Goal: Transaction & Acquisition: Obtain resource

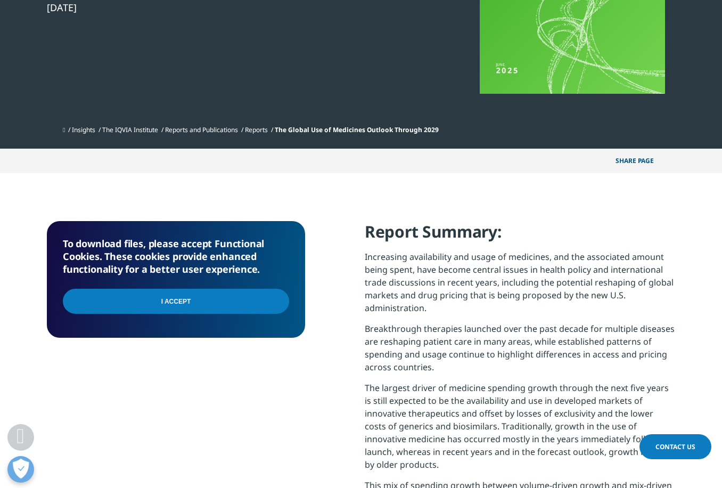
scroll to position [266, 0]
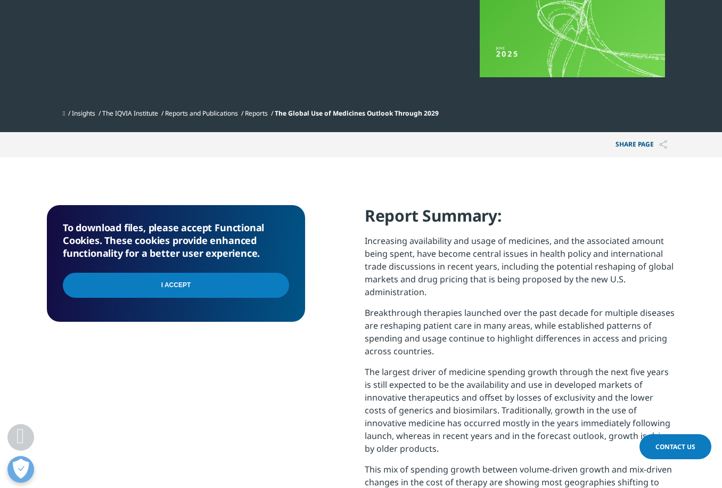
click at [153, 287] on input "I Accept" at bounding box center [176, 285] width 226 height 25
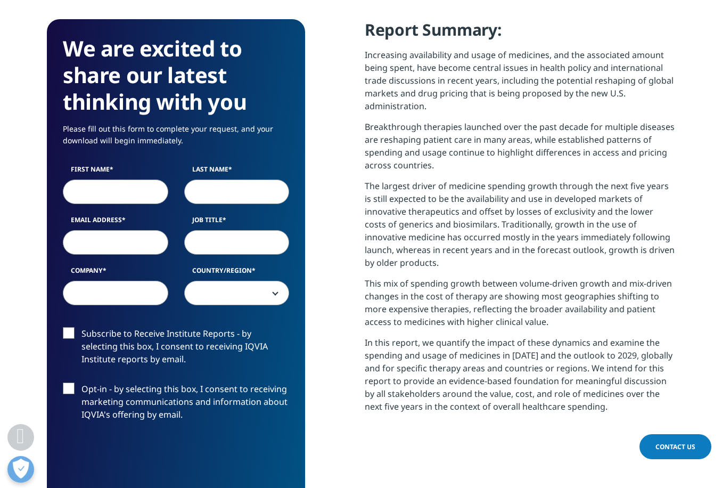
scroll to position [479, 0]
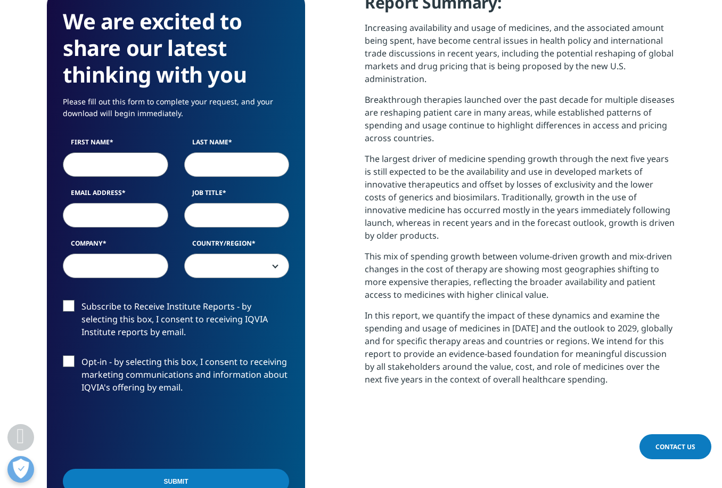
click at [132, 166] on input "First Name" at bounding box center [115, 164] width 105 height 25
type input "Cynthia"
type input "Delisle"
type input "cynthia.delisle@invest-quebec.com"
type input "Investissement Québec International"
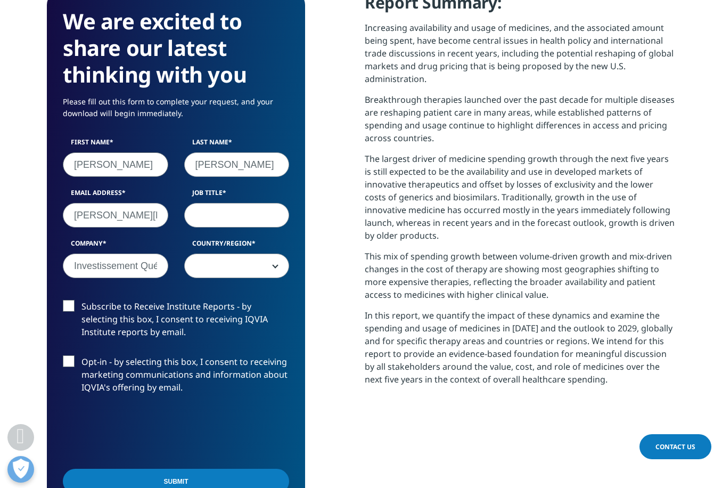
select select "Canada"
click at [221, 222] on input "Job Title" at bounding box center [236, 215] width 105 height 25
type input "international trade advisor"
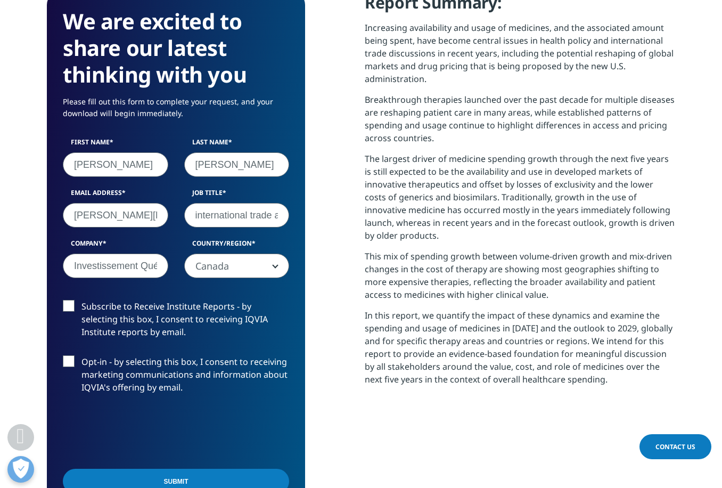
click at [68, 307] on label "Subscribe to Receive Institute Reports - by selecting this box, I consent to re…" at bounding box center [176, 322] width 226 height 44
click at [81, 300] on input "Subscribe to Receive Institute Reports - by selecting this box, I consent to re…" at bounding box center [81, 300] width 0 height 0
click at [71, 365] on label "Opt-in - by selecting this box, I consent to receiving marketing communications…" at bounding box center [176, 377] width 226 height 44
click at [81, 355] on input "Opt-in - by selecting this box, I consent to receiving marketing communications…" at bounding box center [81, 355] width 0 height 0
click at [205, 477] on input "Submit" at bounding box center [176, 481] width 226 height 25
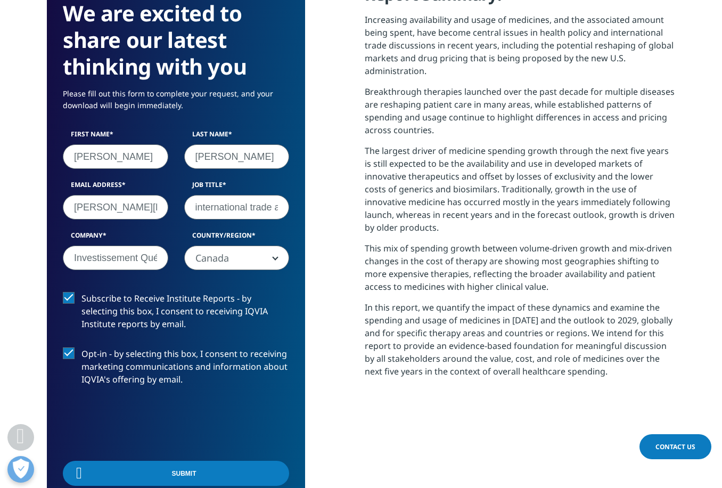
scroll to position [428, 628]
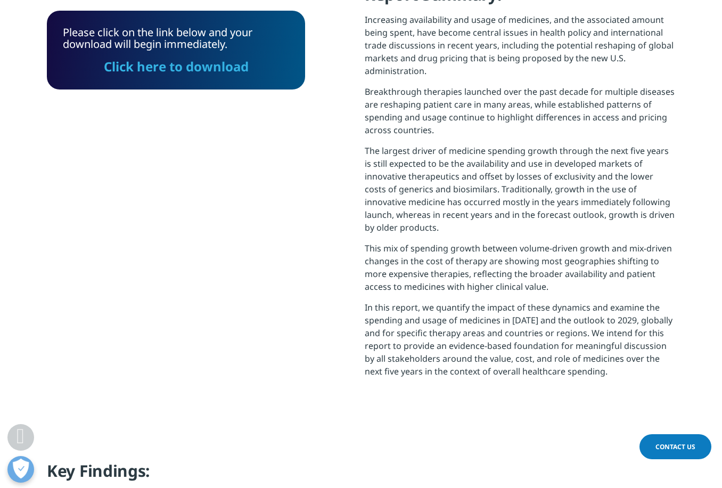
click at [202, 67] on link "Click here to download" at bounding box center [176, 67] width 145 height 18
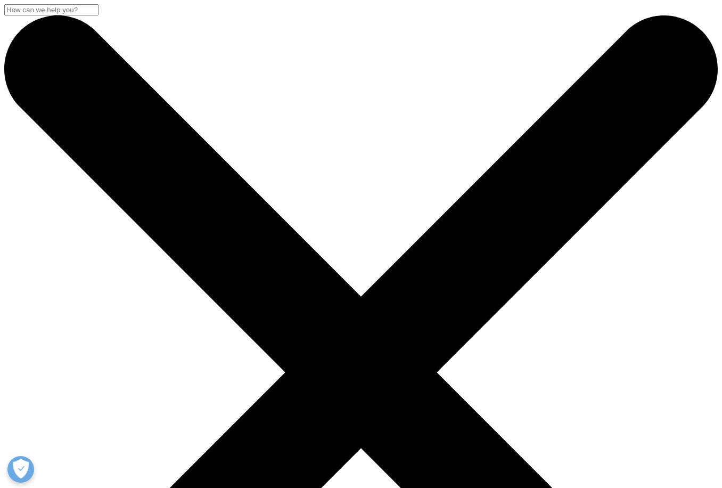
scroll to position [161, 628]
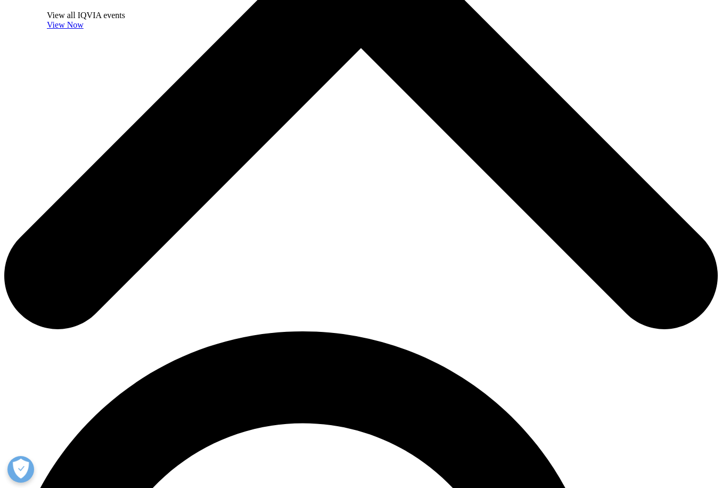
scroll to position [426, 0]
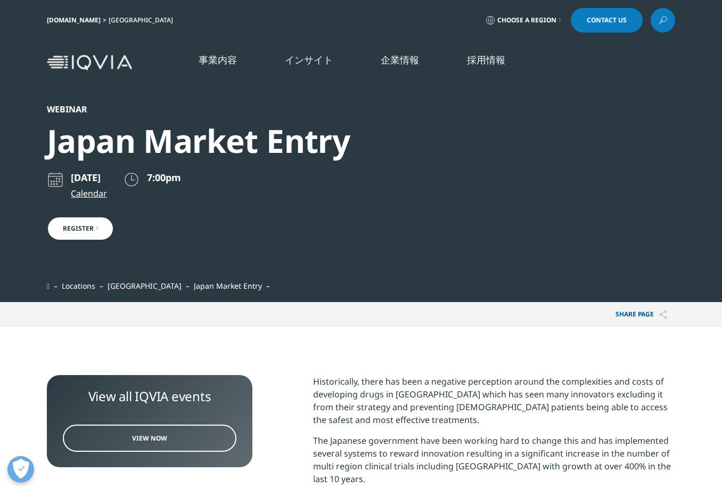
scroll to position [358, 628]
